Goal: Information Seeking & Learning: Check status

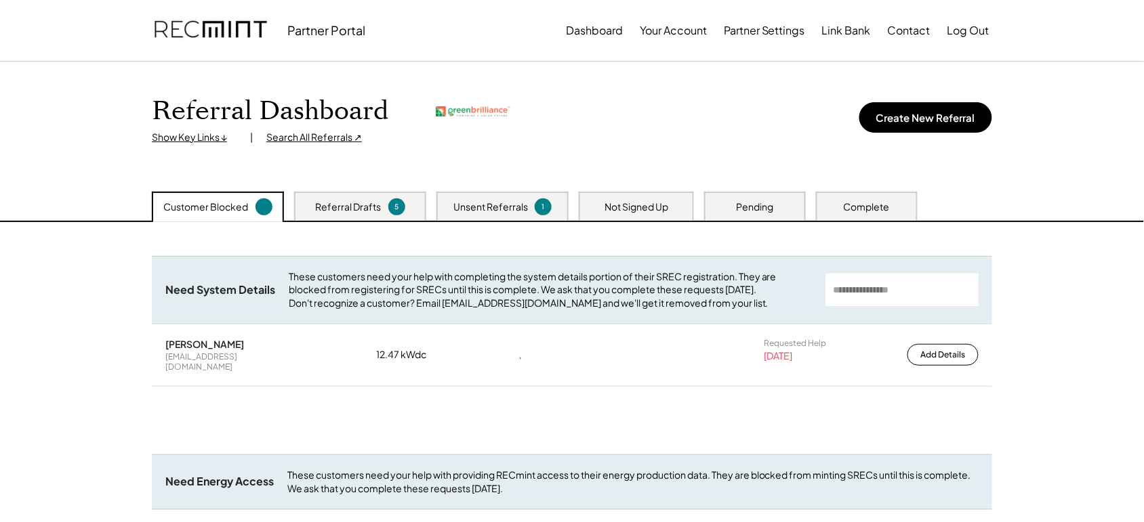
click at [286, 140] on div "Search All Referrals ↗" at bounding box center [314, 138] width 96 height 14
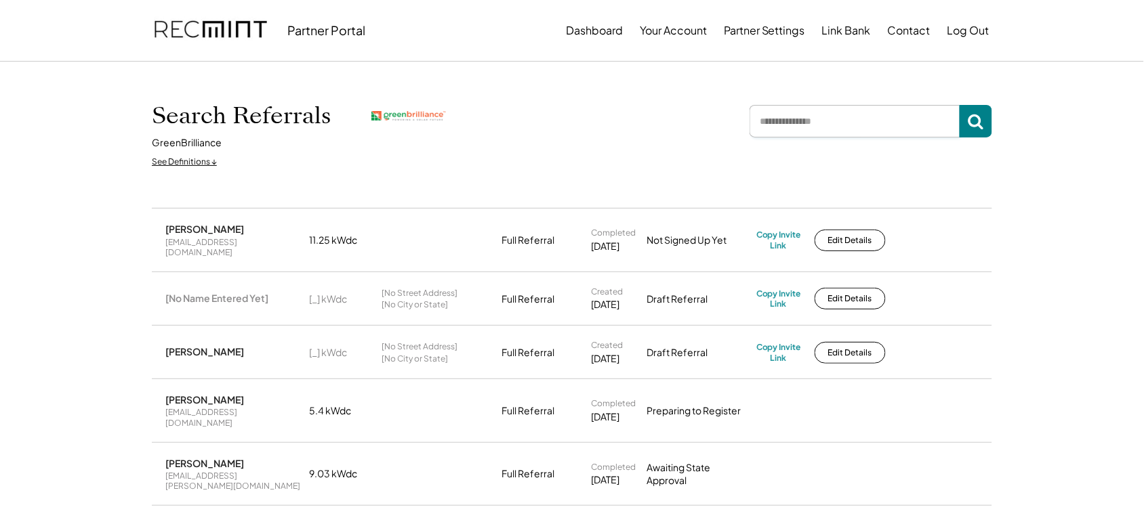
click at [827, 106] on input "input" at bounding box center [854, 121] width 210 height 33
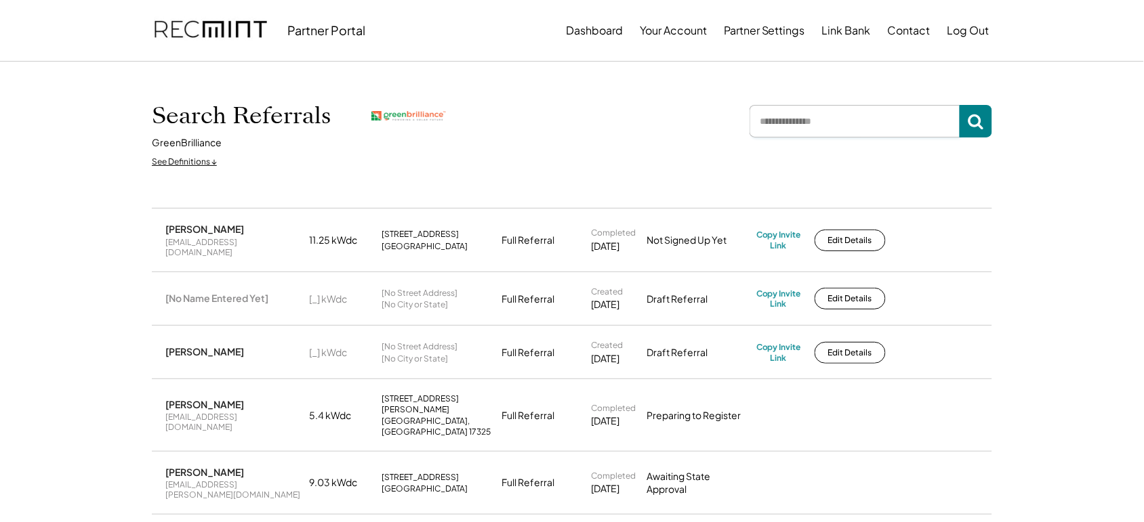
type input "*"
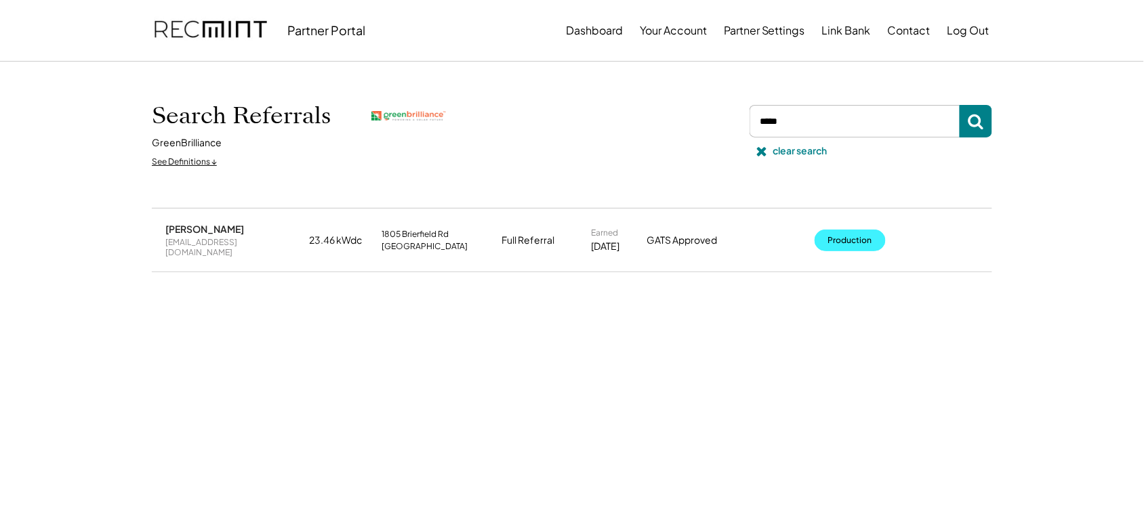
click at [829, 234] on button "Production" at bounding box center [849, 241] width 71 height 22
click at [790, 110] on input "input" at bounding box center [854, 121] width 210 height 33
click at [791, 110] on input "input" at bounding box center [854, 121] width 210 height 33
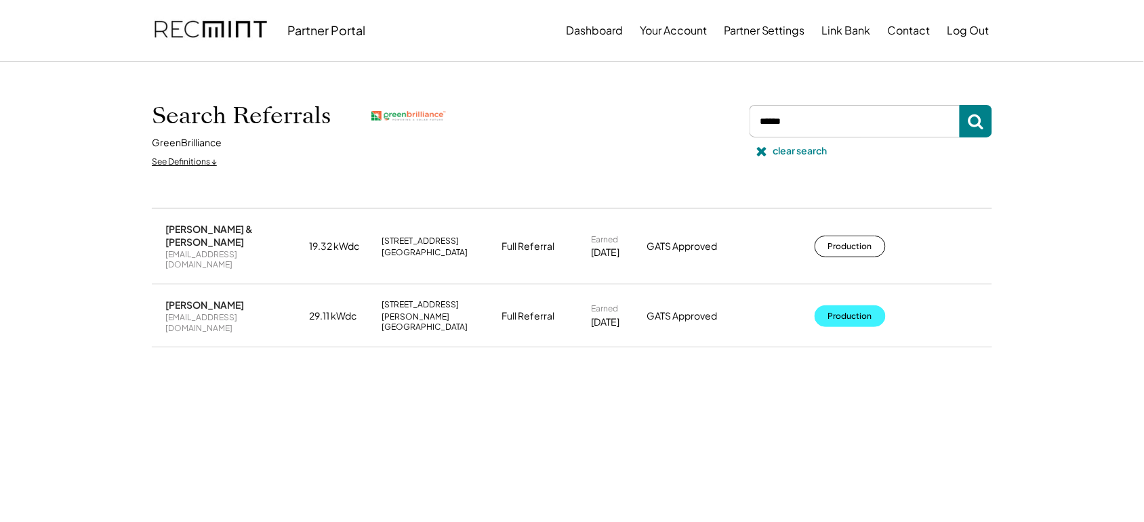
click at [874, 306] on button "Production" at bounding box center [849, 317] width 71 height 22
drag, startPoint x: 766, startPoint y: 123, endPoint x: 753, endPoint y: 122, distance: 12.9
click at [753, 122] on input "input" at bounding box center [854, 121] width 210 height 33
type input "****"
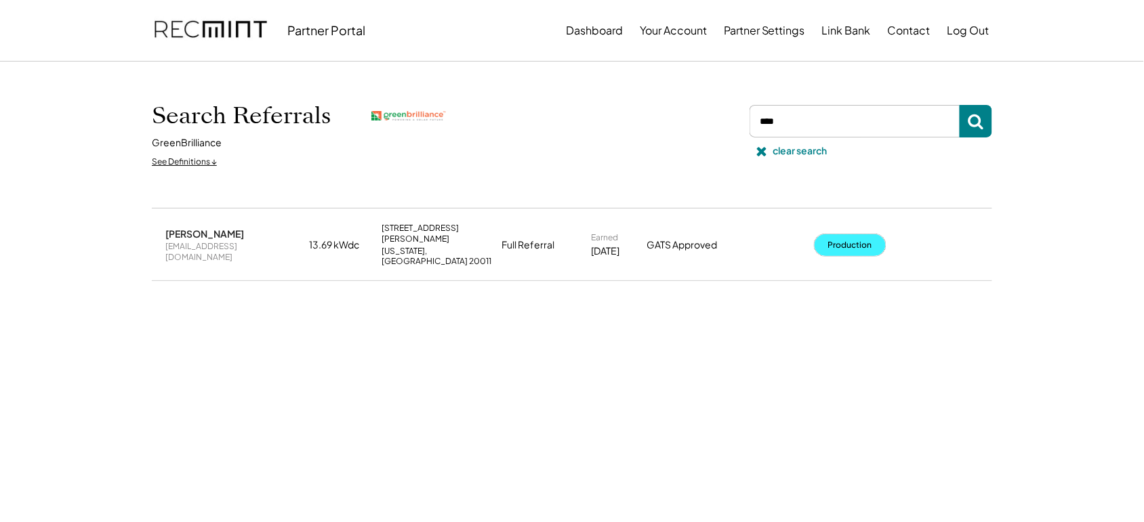
click at [861, 238] on button "Production" at bounding box center [849, 245] width 71 height 22
click at [781, 150] on div "clear search" at bounding box center [800, 151] width 54 height 14
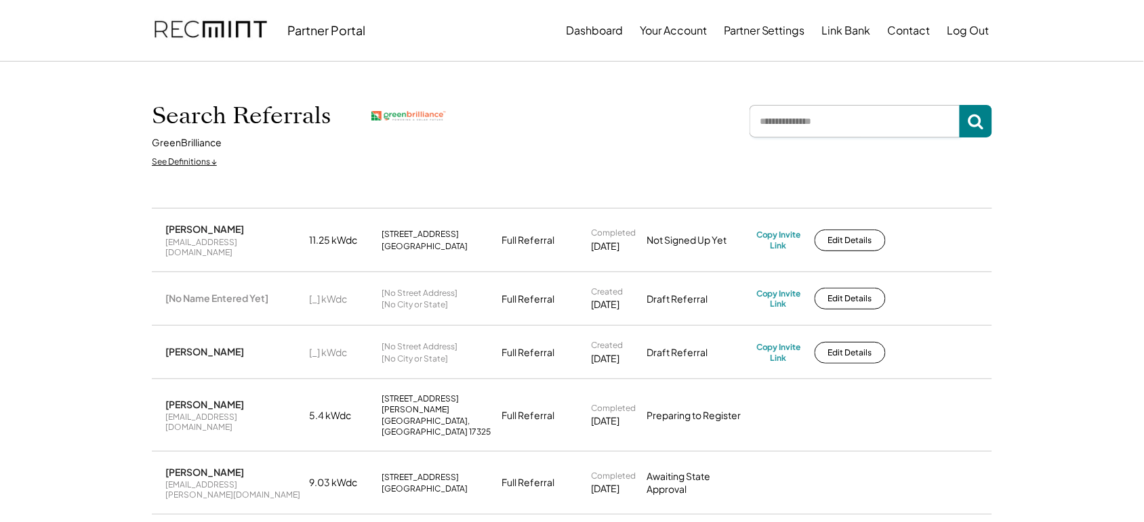
click at [796, 120] on input "input" at bounding box center [854, 121] width 210 height 33
type input "*******"
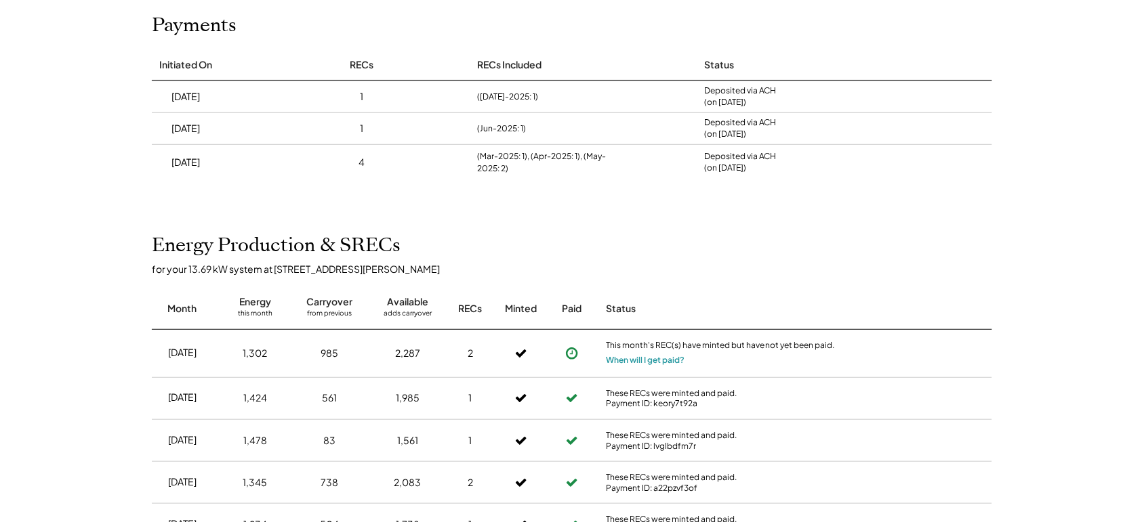
scroll to position [197, 0]
